Goal: Task Accomplishment & Management: Complete application form

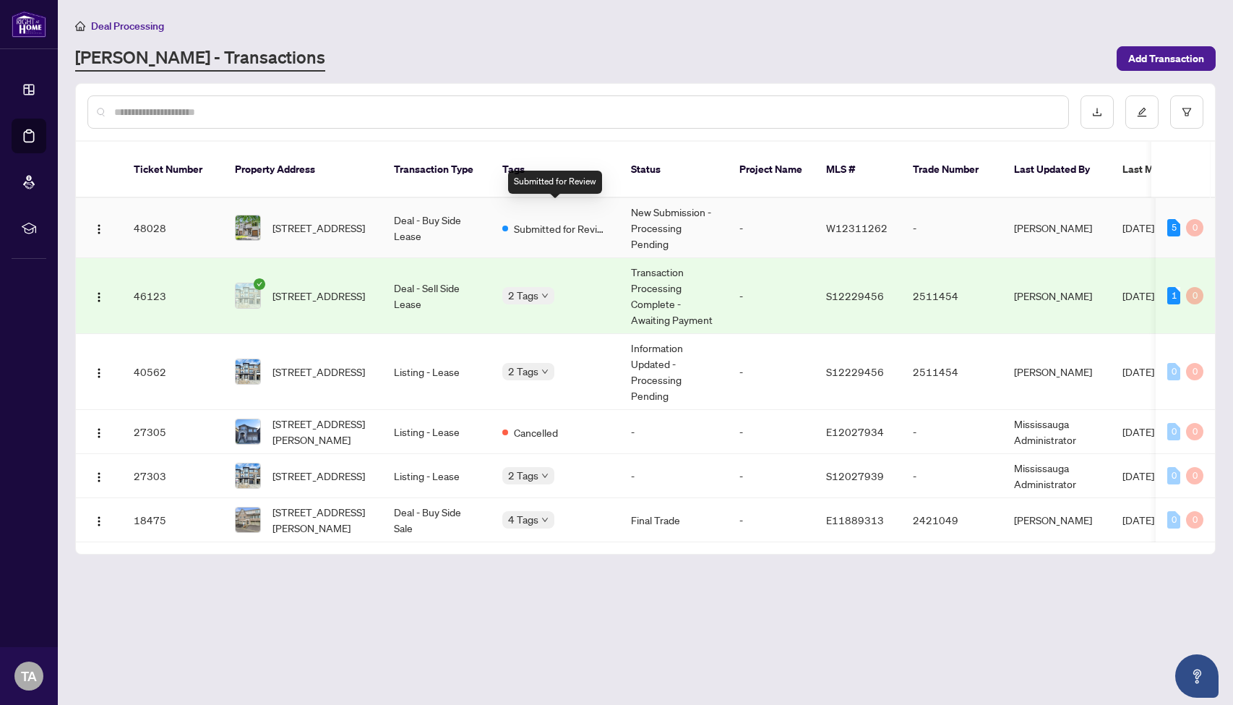
click at [531, 221] on span "Submitted for Review" at bounding box center [561, 229] width 94 height 16
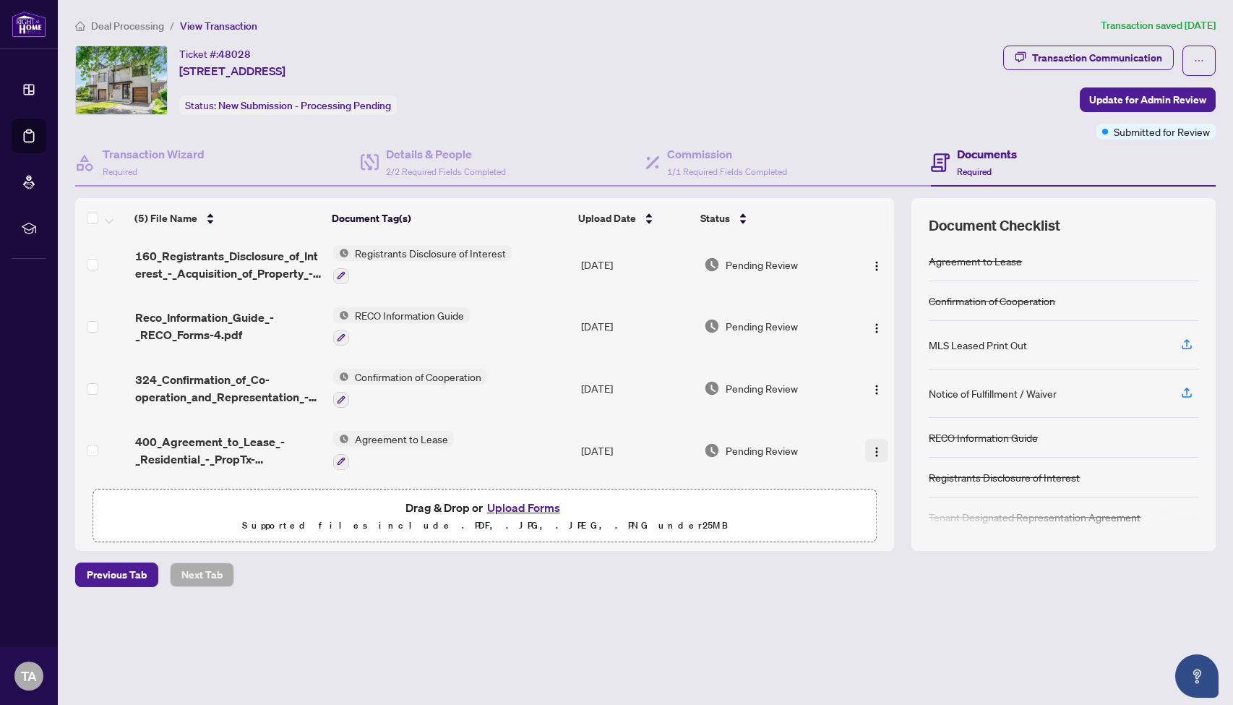
click at [873, 448] on img "button" at bounding box center [877, 452] width 12 height 12
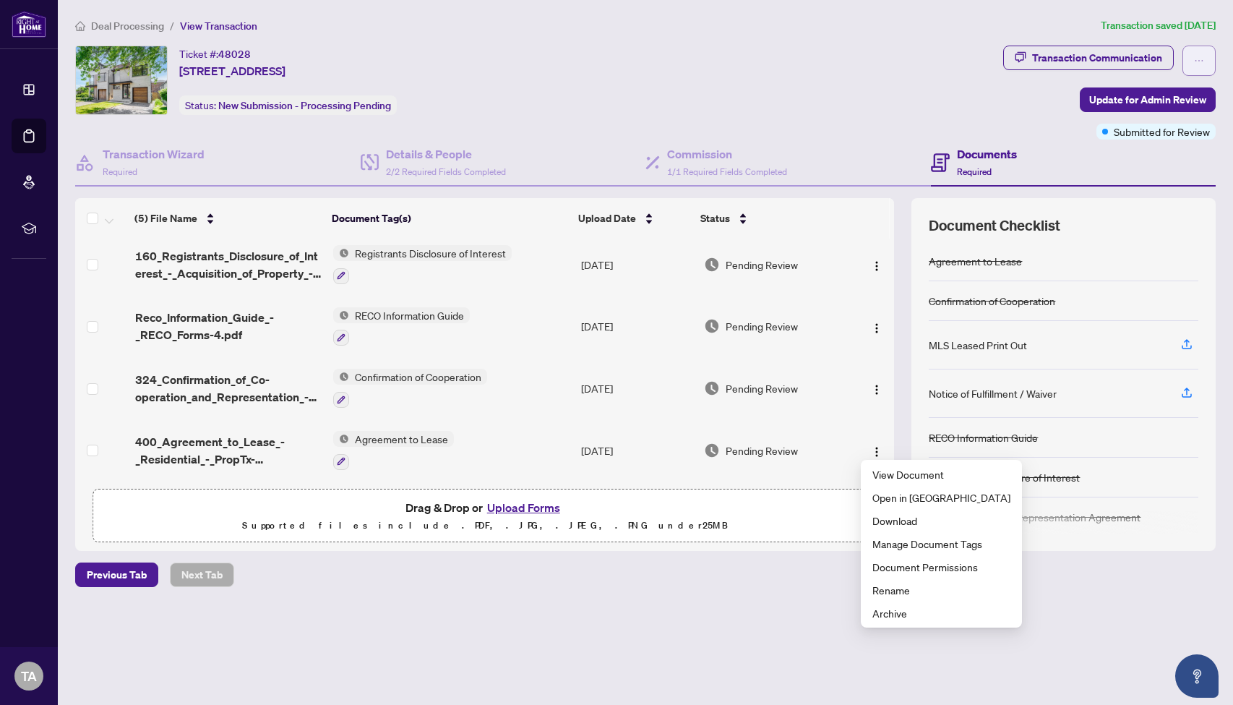
click at [1199, 61] on icon "ellipsis" at bounding box center [1200, 60] width 8 height 1
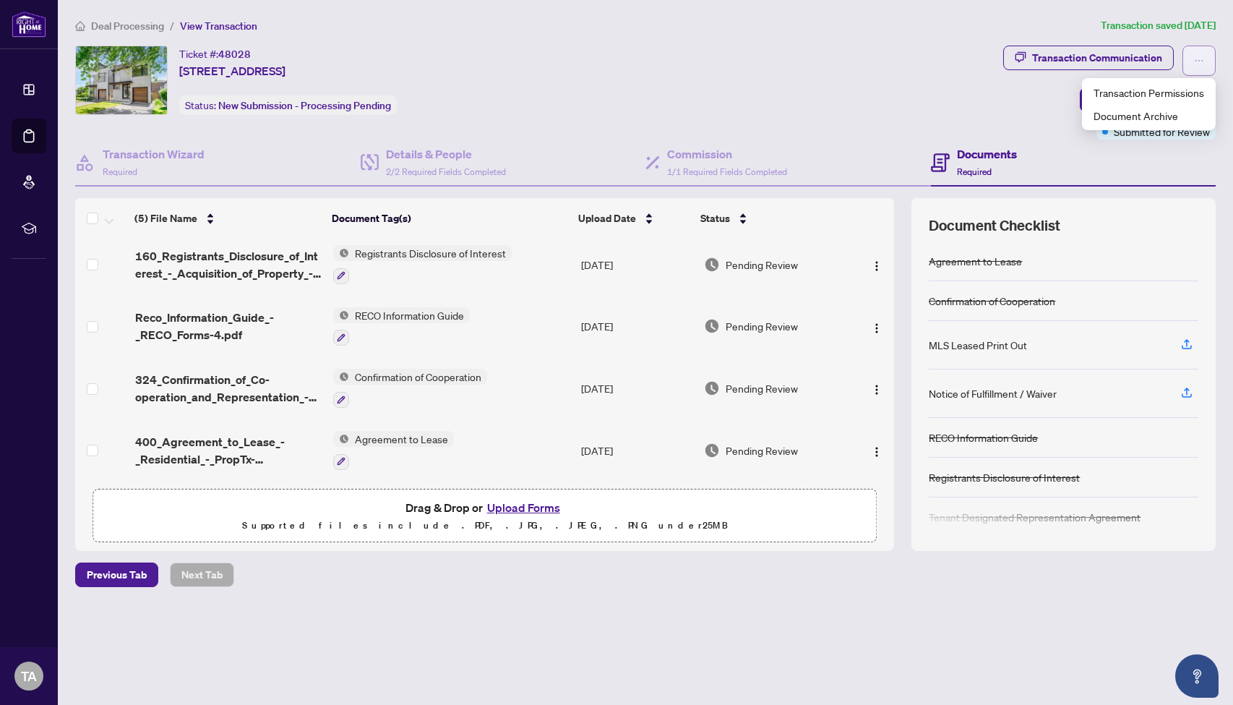
click at [1199, 61] on icon "ellipsis" at bounding box center [1200, 60] width 8 height 1
click at [878, 384] on img "button" at bounding box center [877, 390] width 12 height 12
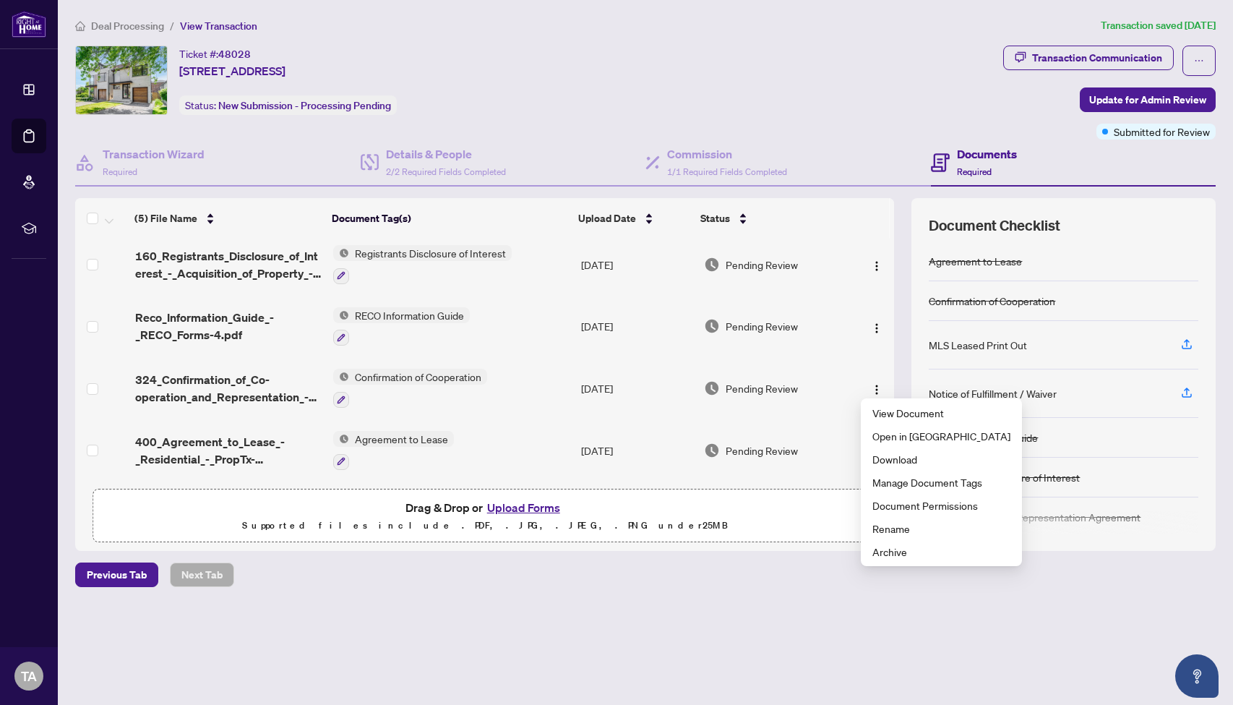
click at [513, 509] on button "Upload Forms" at bounding box center [524, 507] width 82 height 19
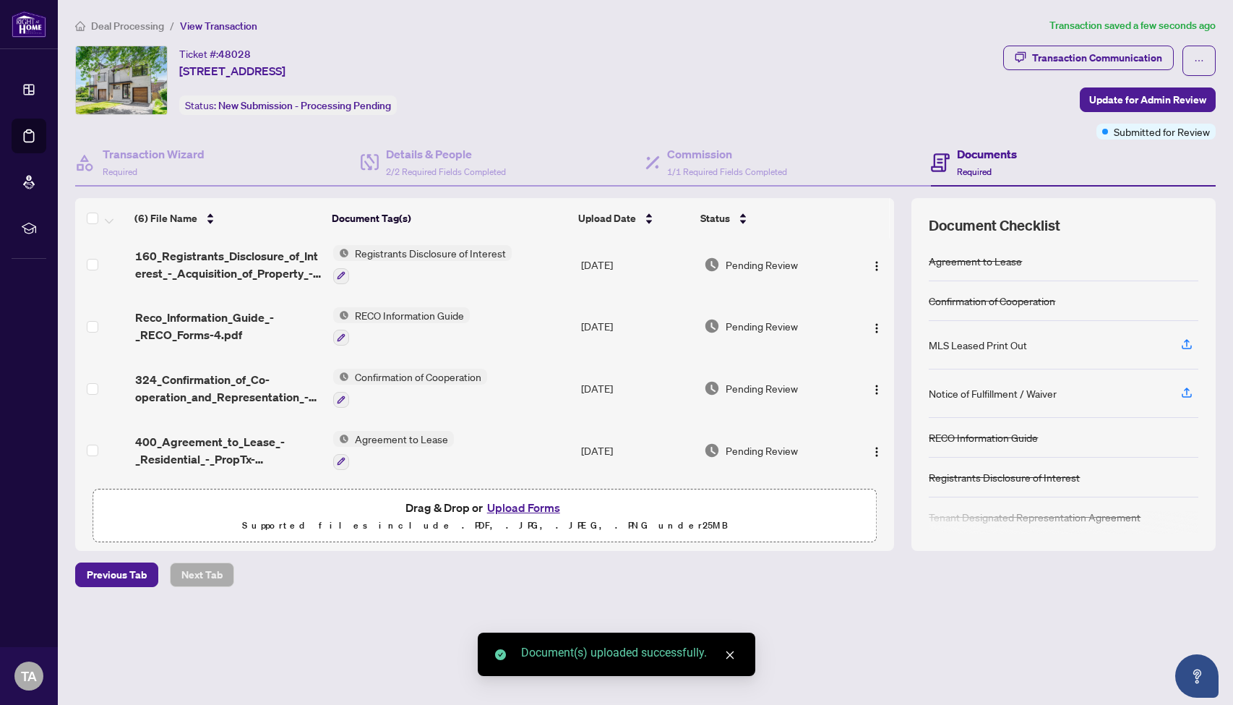
scroll to position [0, 0]
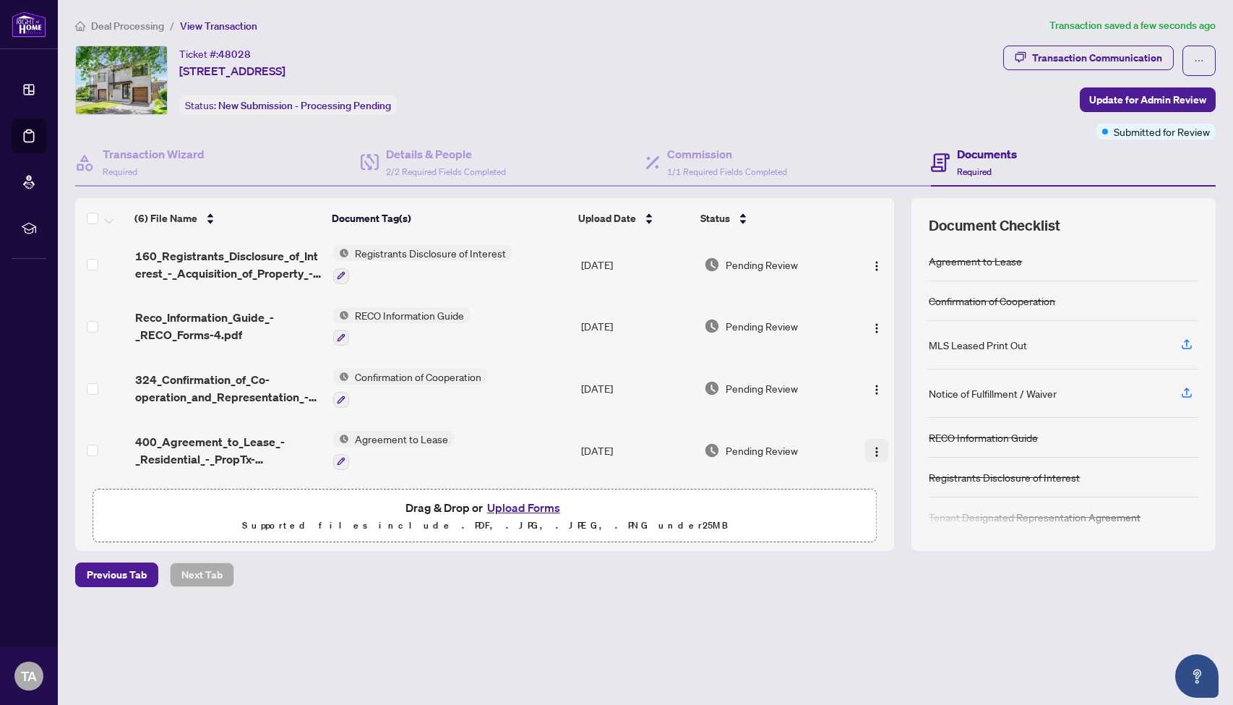
click at [875, 447] on img "button" at bounding box center [877, 452] width 12 height 12
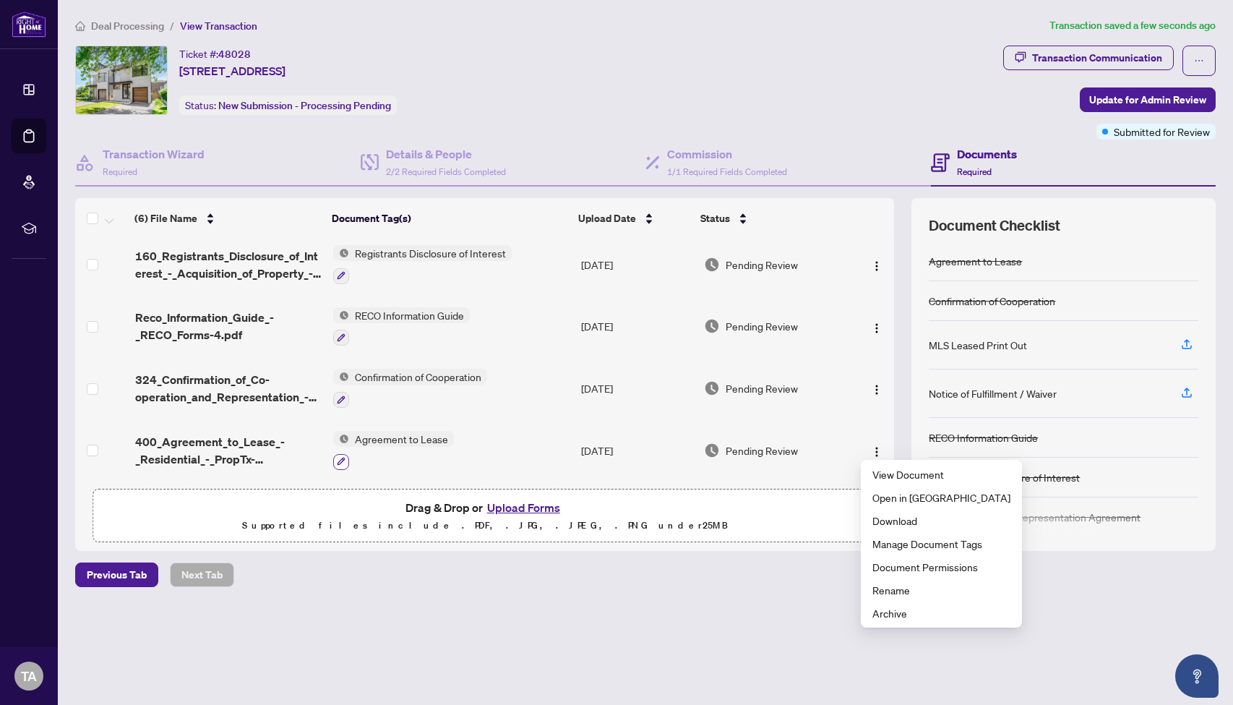
click at [338, 457] on icon "button" at bounding box center [341, 461] width 9 height 9
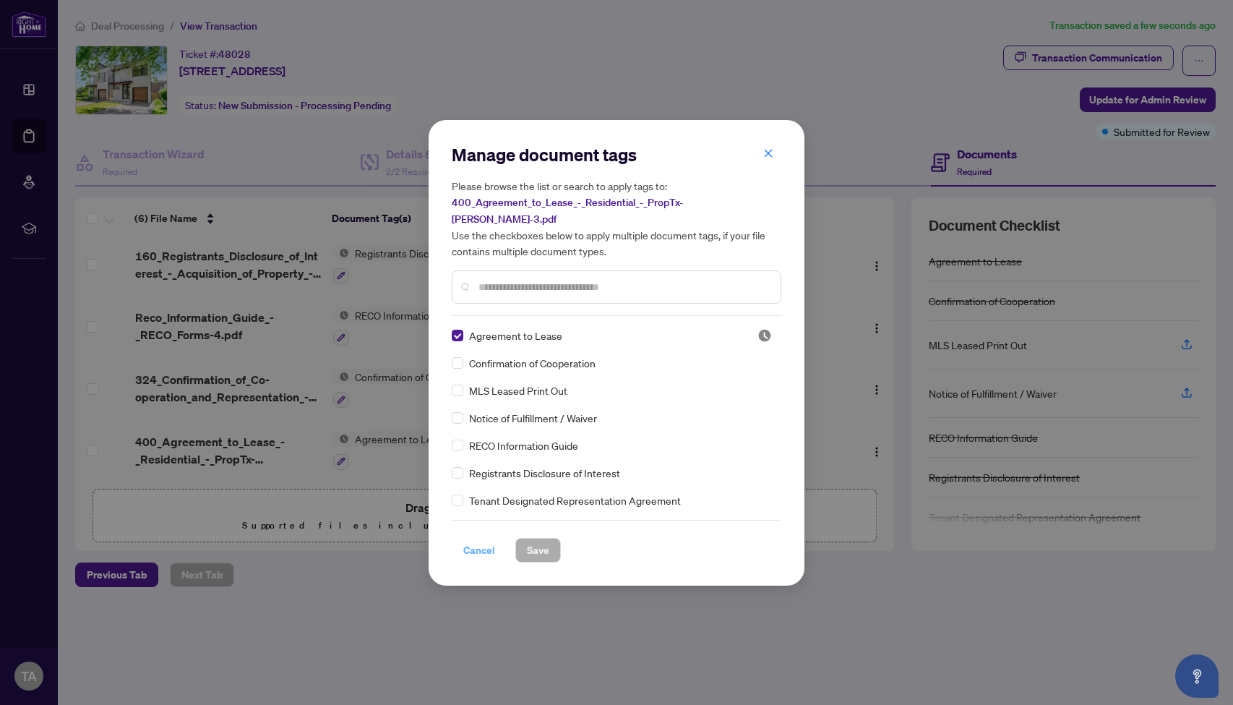
click at [489, 542] on span "Cancel" at bounding box center [479, 550] width 32 height 23
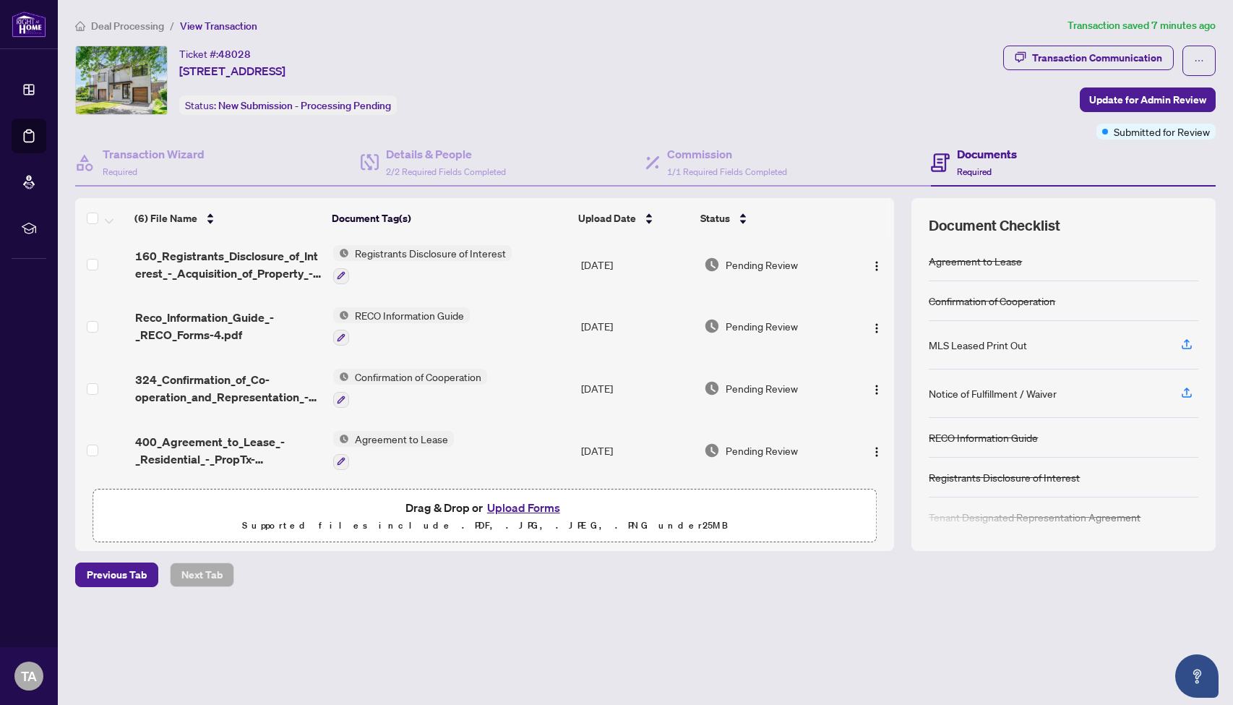
click at [539, 508] on button "Upload Forms" at bounding box center [524, 507] width 82 height 19
click at [532, 507] on button "Upload Forms" at bounding box center [524, 507] width 82 height 19
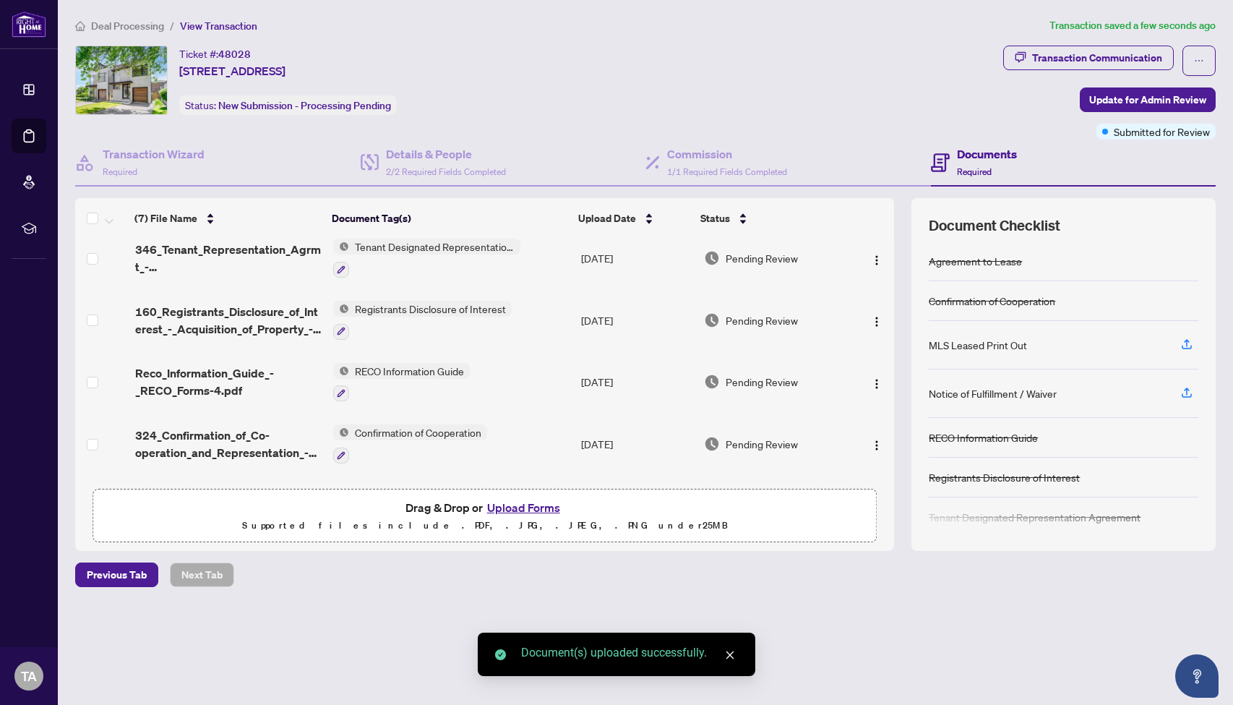
click at [521, 505] on button "Upload Forms" at bounding box center [524, 507] width 82 height 19
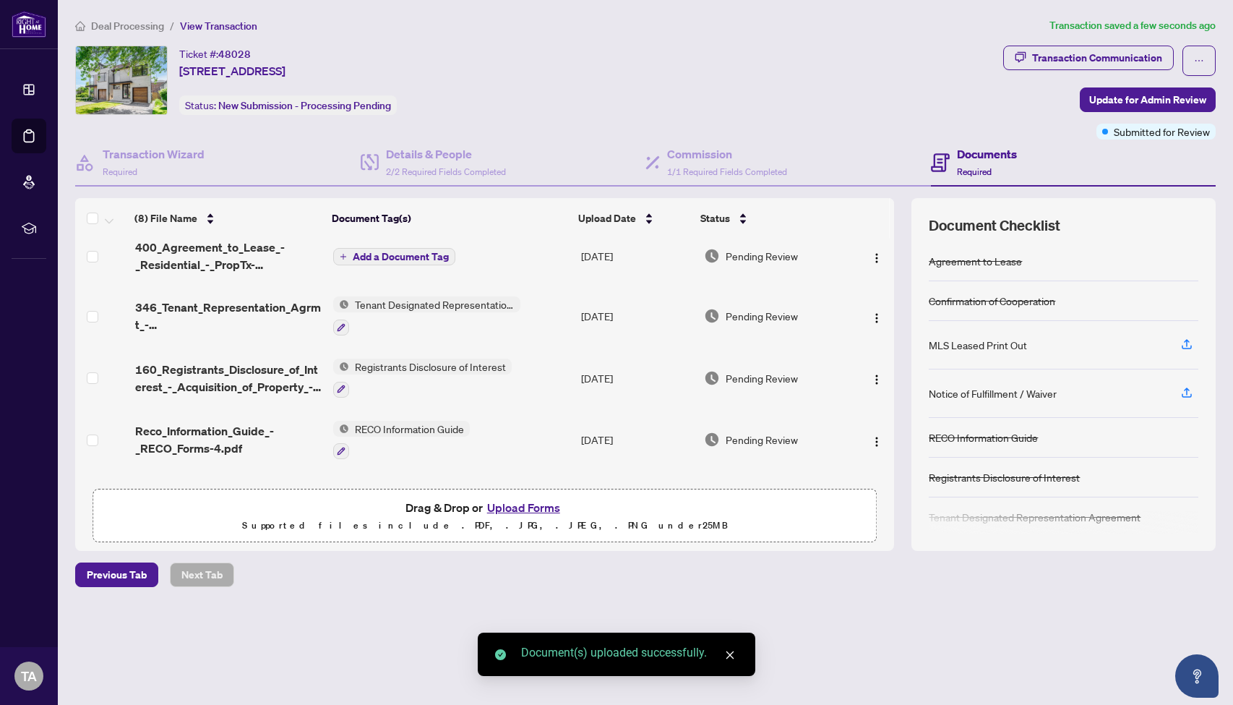
click at [533, 507] on button "Upload Forms" at bounding box center [524, 507] width 82 height 19
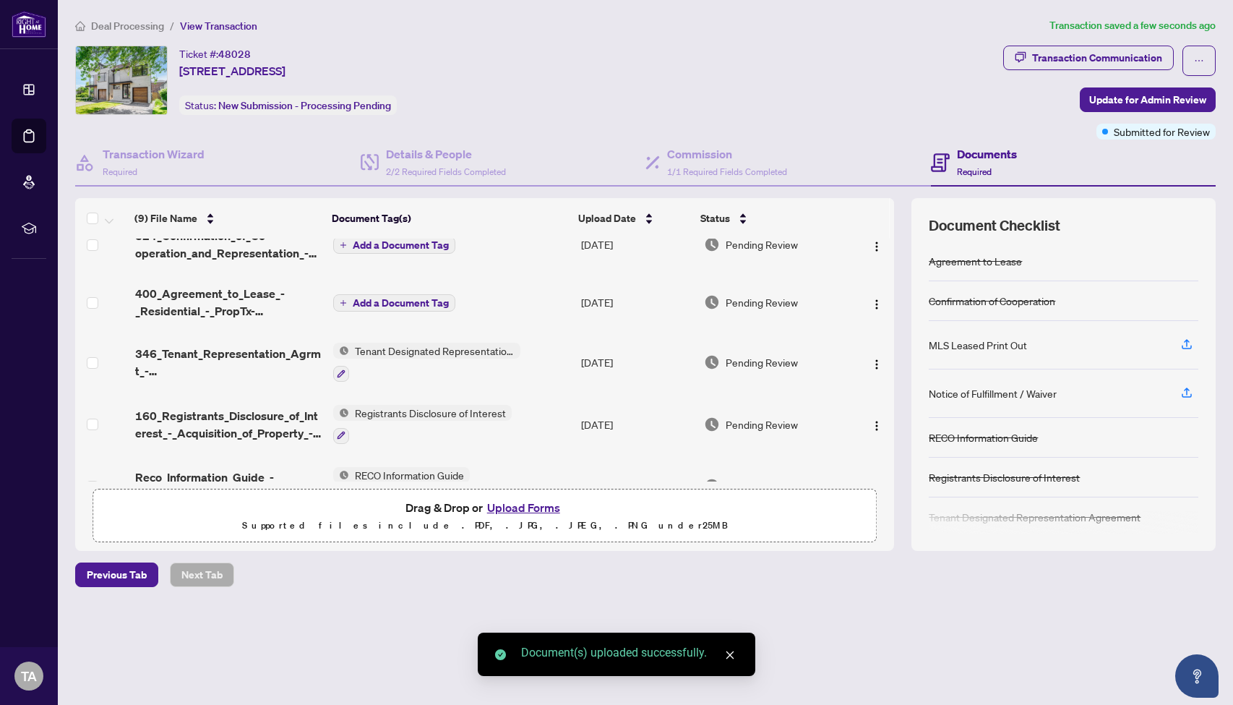
click at [535, 508] on button "Upload Forms" at bounding box center [524, 507] width 82 height 19
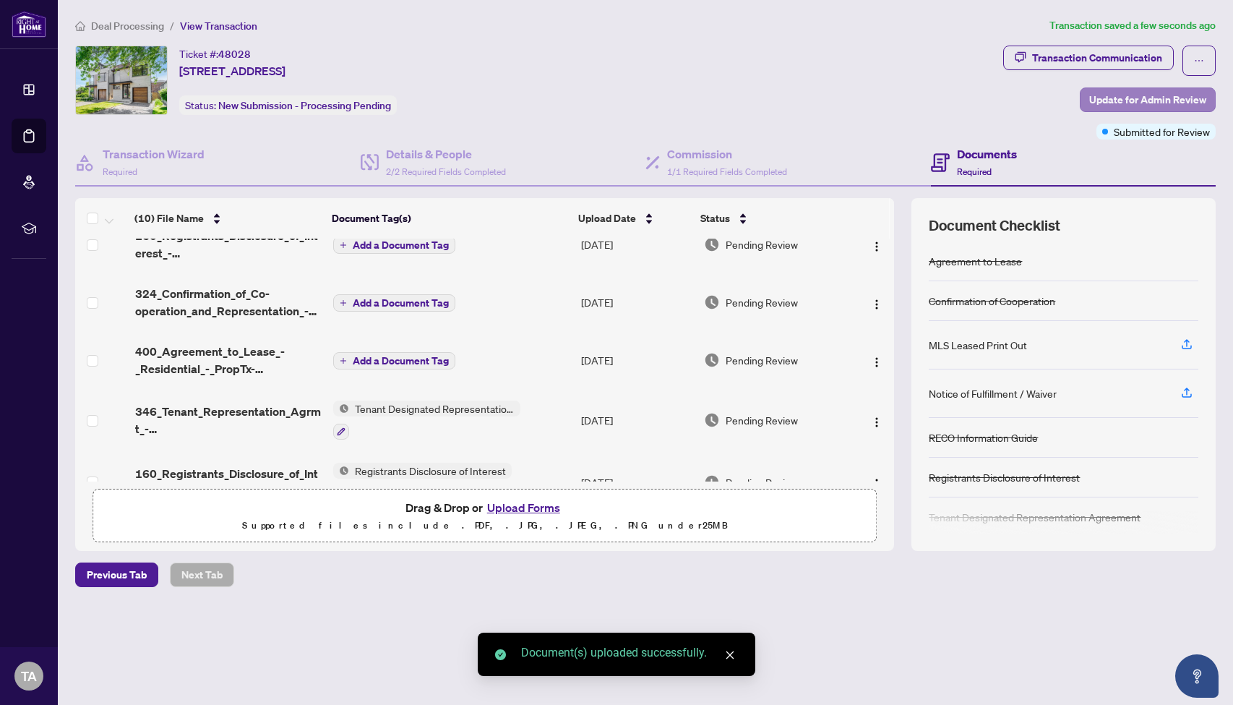
click at [1170, 100] on span "Update for Admin Review" at bounding box center [1148, 99] width 117 height 23
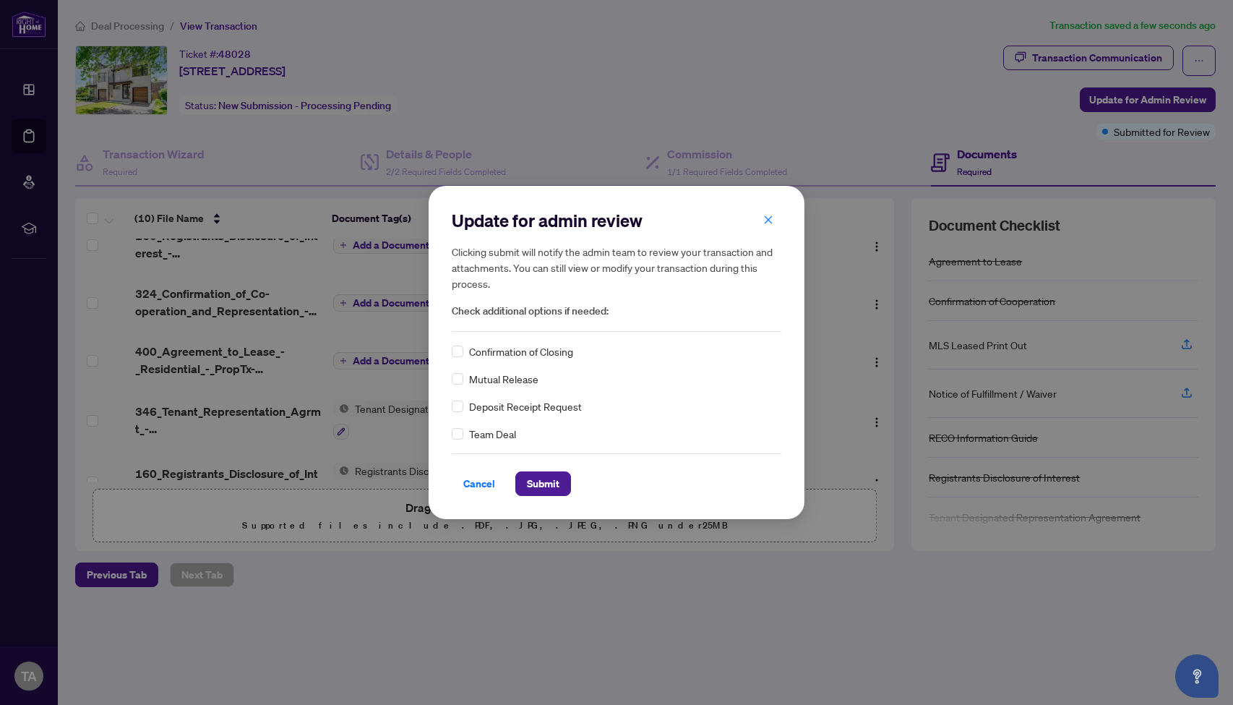
click at [759, 286] on h5 "Clicking submit will notify the admin team to review your transaction and attac…" at bounding box center [617, 268] width 330 height 48
click at [769, 221] on icon "close" at bounding box center [768, 220] width 10 height 10
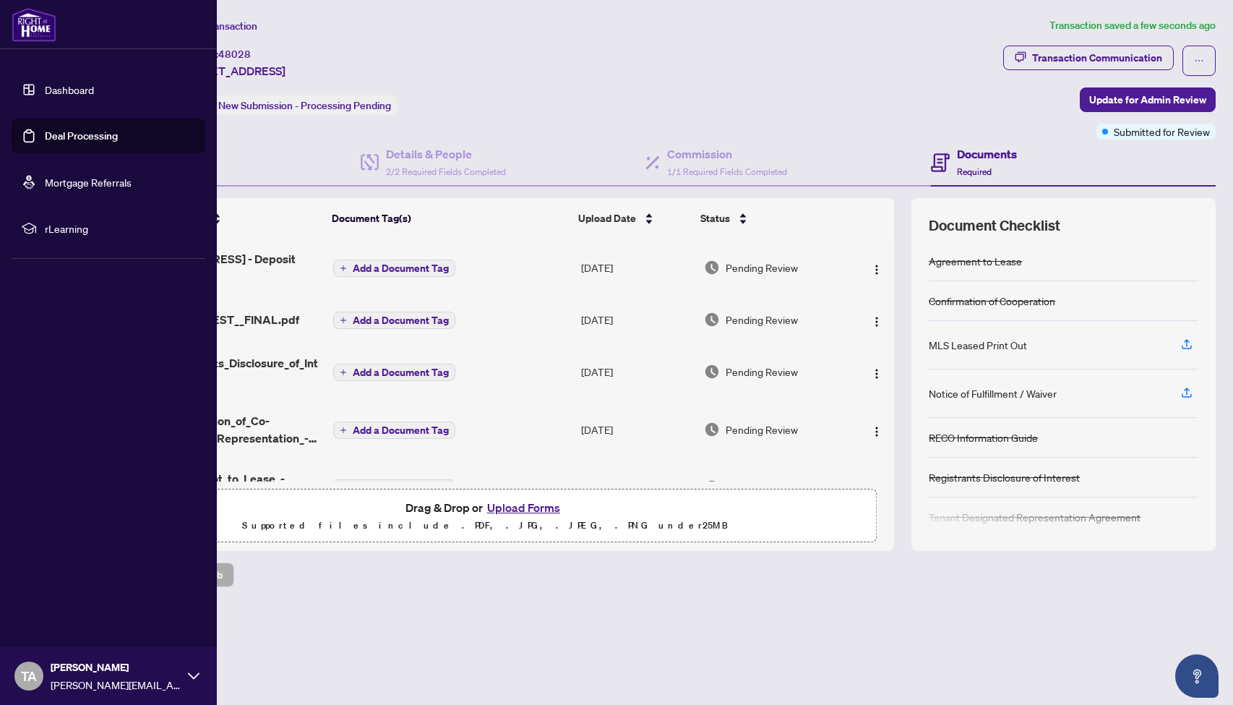
click at [58, 89] on link "Dashboard" at bounding box center [69, 89] width 49 height 13
